Goal: Entertainment & Leisure: Consume media (video, audio)

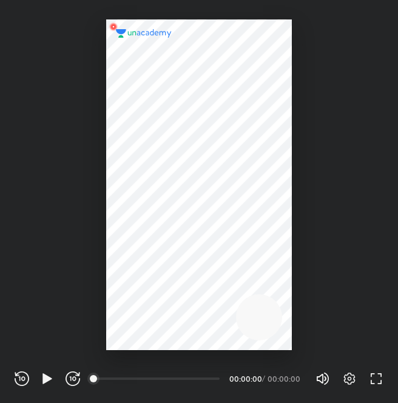
scroll to position [403, 398]
click at [202, 183] on div at bounding box center [199, 184] width 186 height 330
drag, startPoint x: 93, startPoint y: 376, endPoint x: 123, endPoint y: 376, distance: 29.8
click at [123, 377] on div "00:00" at bounding box center [157, 378] width 125 height 2
click at [123, 376] on div "00:00" at bounding box center [157, 378] width 125 height 12
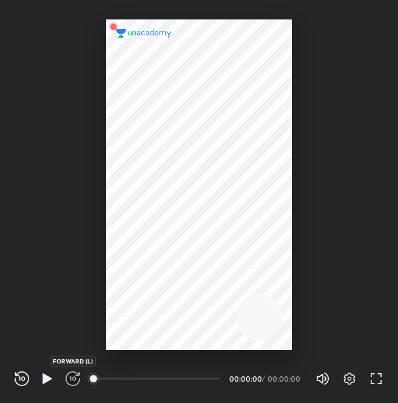
click at [70, 382] on icon "button" at bounding box center [73, 378] width 15 height 15
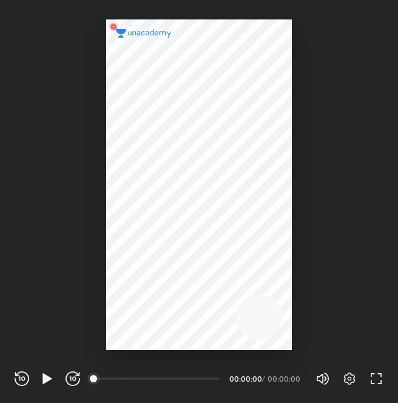
click at [70, 382] on icon "button" at bounding box center [73, 378] width 15 height 15
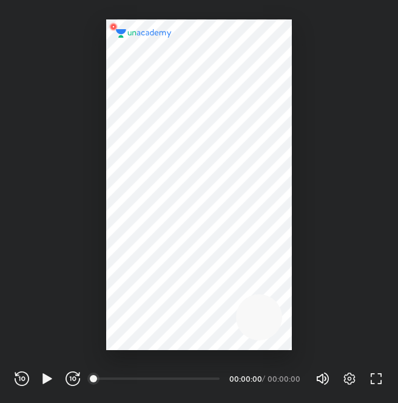
click at [70, 382] on icon "button" at bounding box center [73, 378] width 15 height 15
drag, startPoint x: 70, startPoint y: 382, endPoint x: 49, endPoint y: 378, distance: 21.6
click at [49, 378] on div "REWIND (J) PLAY (K) FORWARD (L)" at bounding box center [48, 378] width 66 height 15
click at [49, 378] on icon "button" at bounding box center [47, 378] width 9 height 10
